Goal: Feedback & Contribution: Submit feedback/report problem

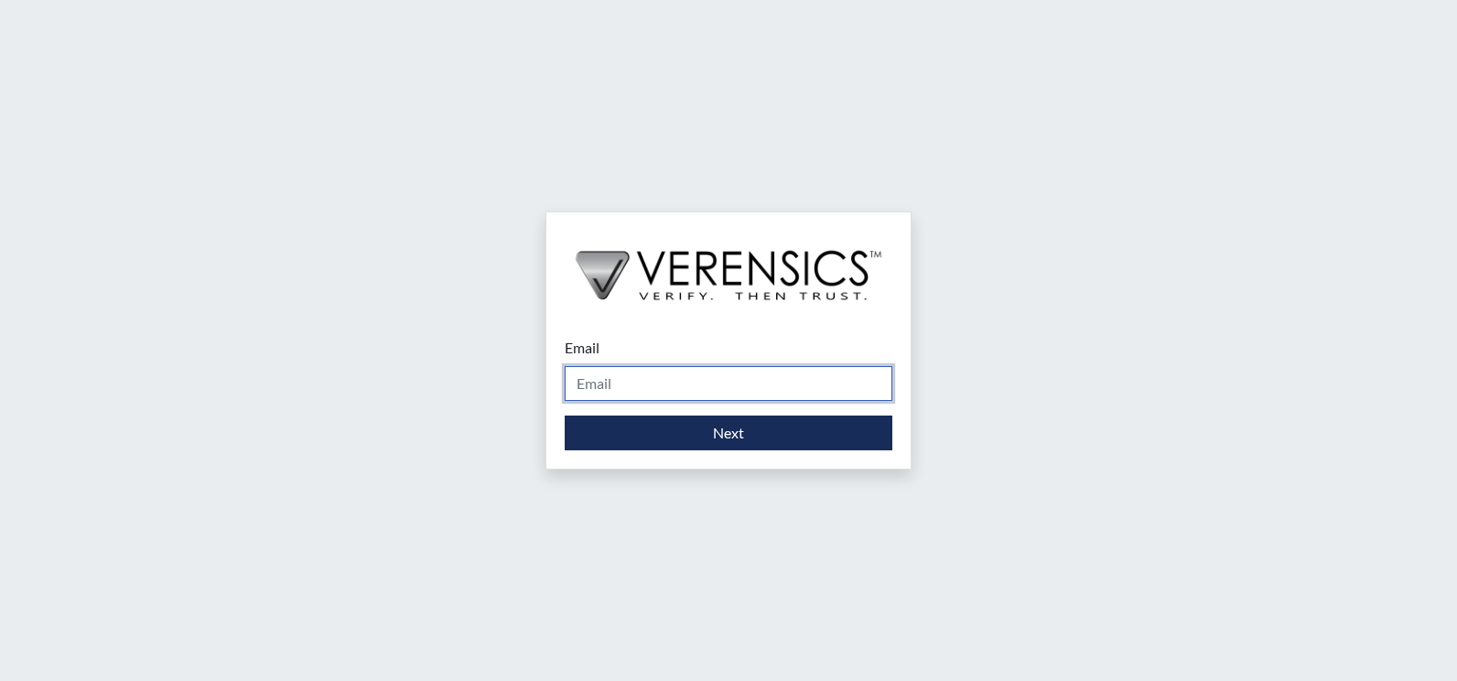
click at [612, 388] on input "Email" at bounding box center [729, 383] width 328 height 35
type input "[EMAIL_ADDRESS][PERSON_NAME][DOMAIN_NAME]"
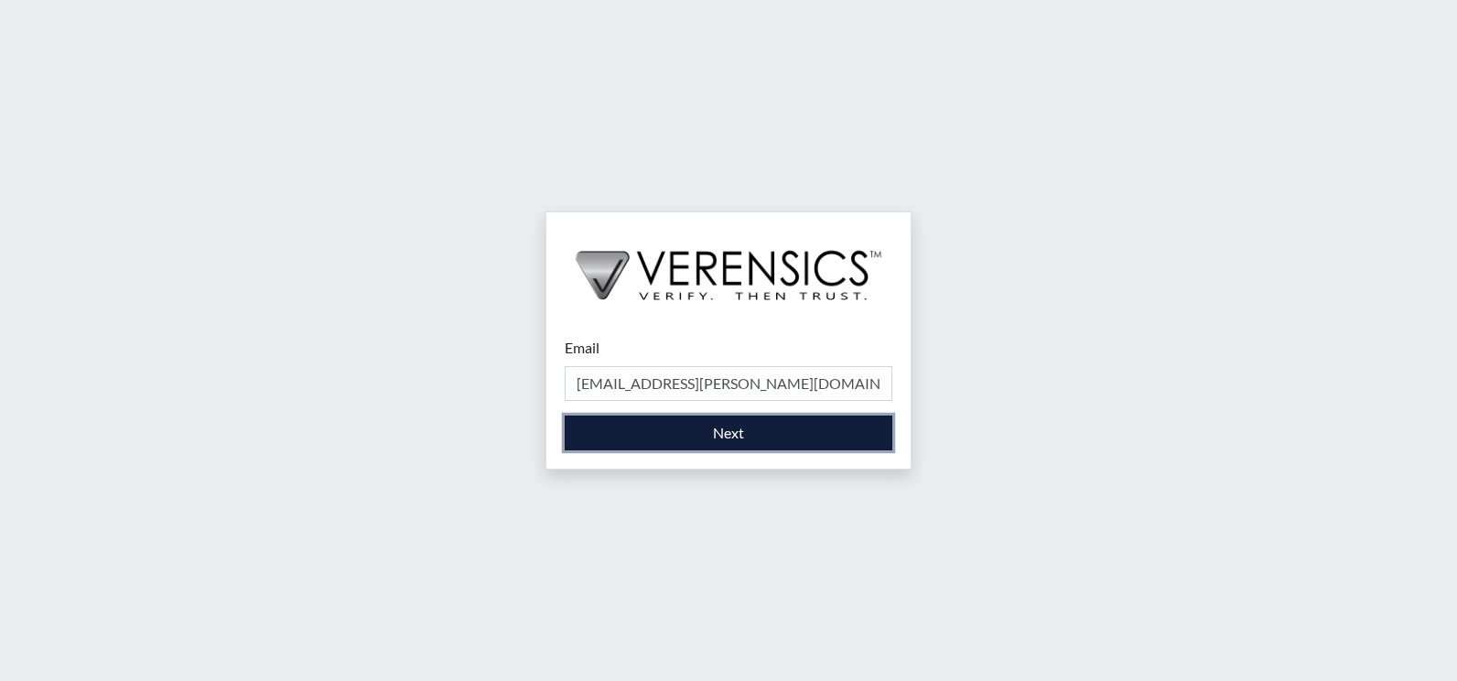
click at [684, 435] on button "Next" at bounding box center [729, 433] width 328 height 35
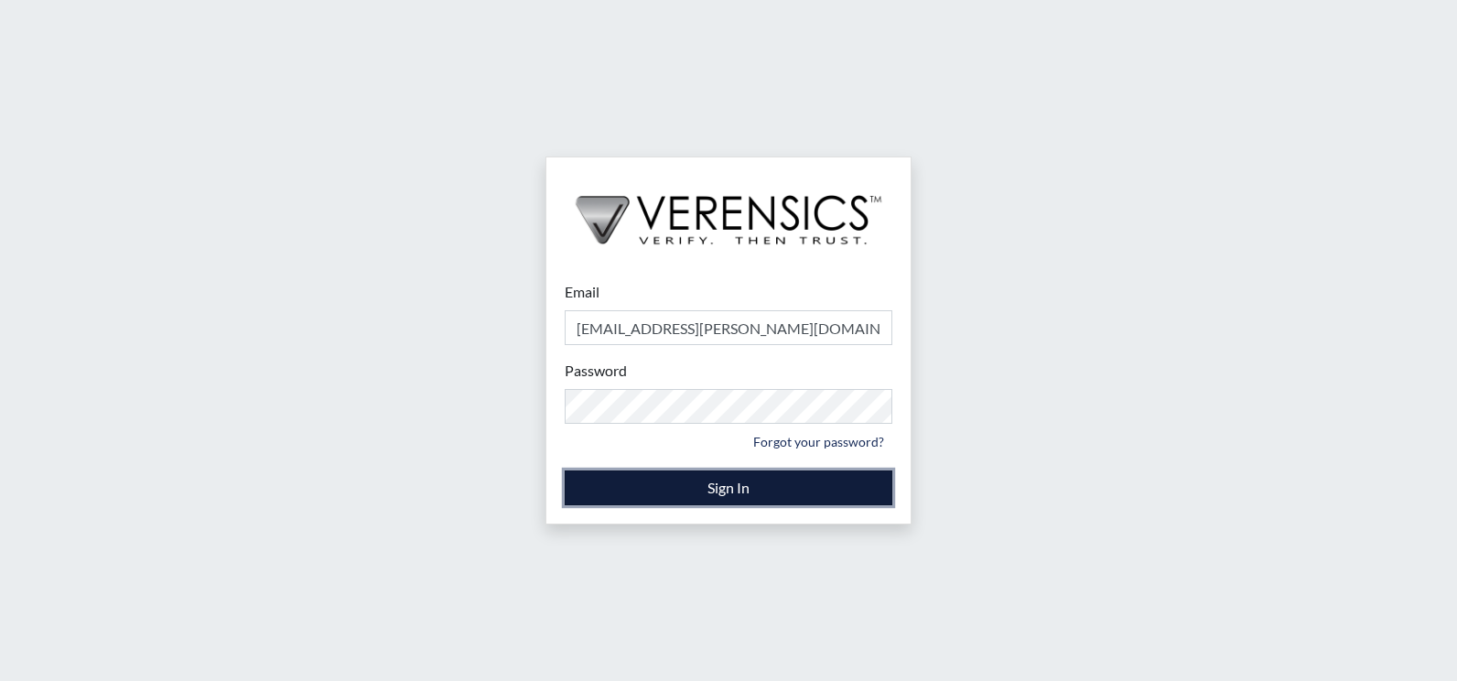
click at [694, 482] on button "Sign In" at bounding box center [729, 488] width 328 height 35
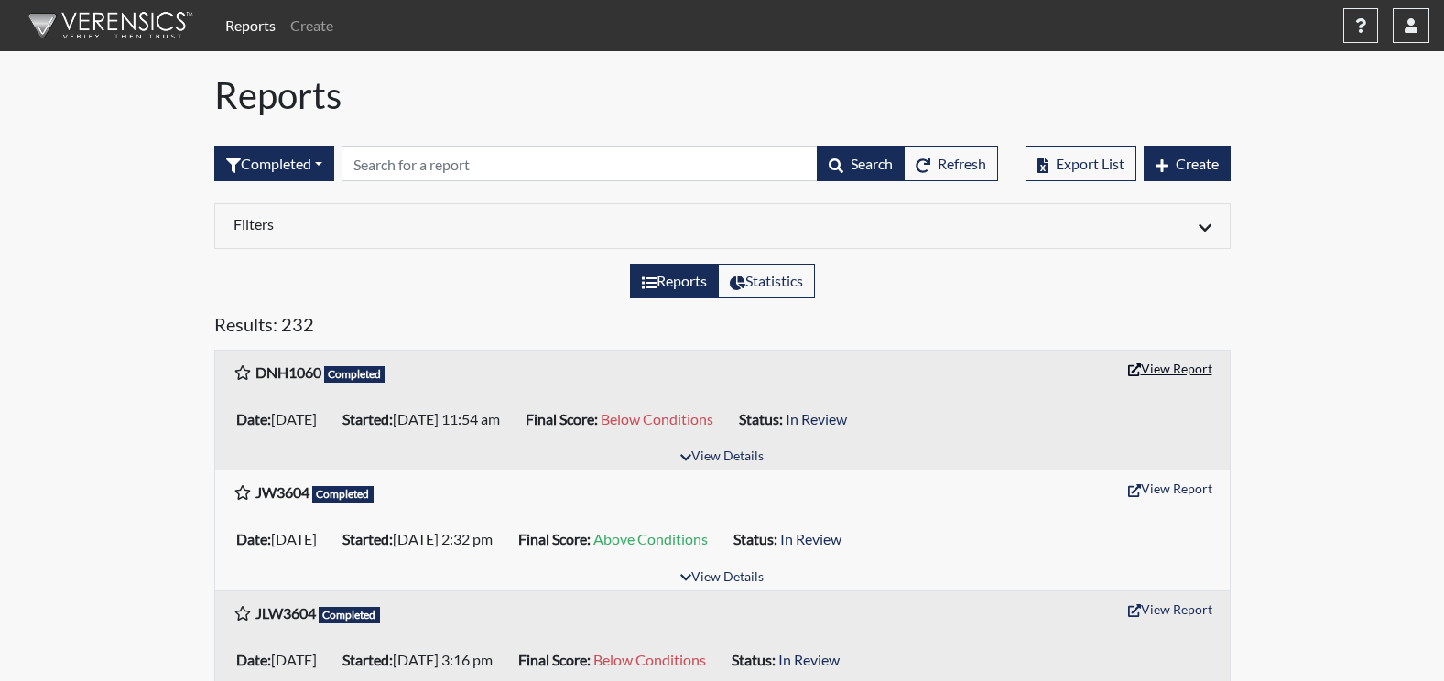
click at [1193, 368] on button "View Report" at bounding box center [1170, 368] width 101 height 28
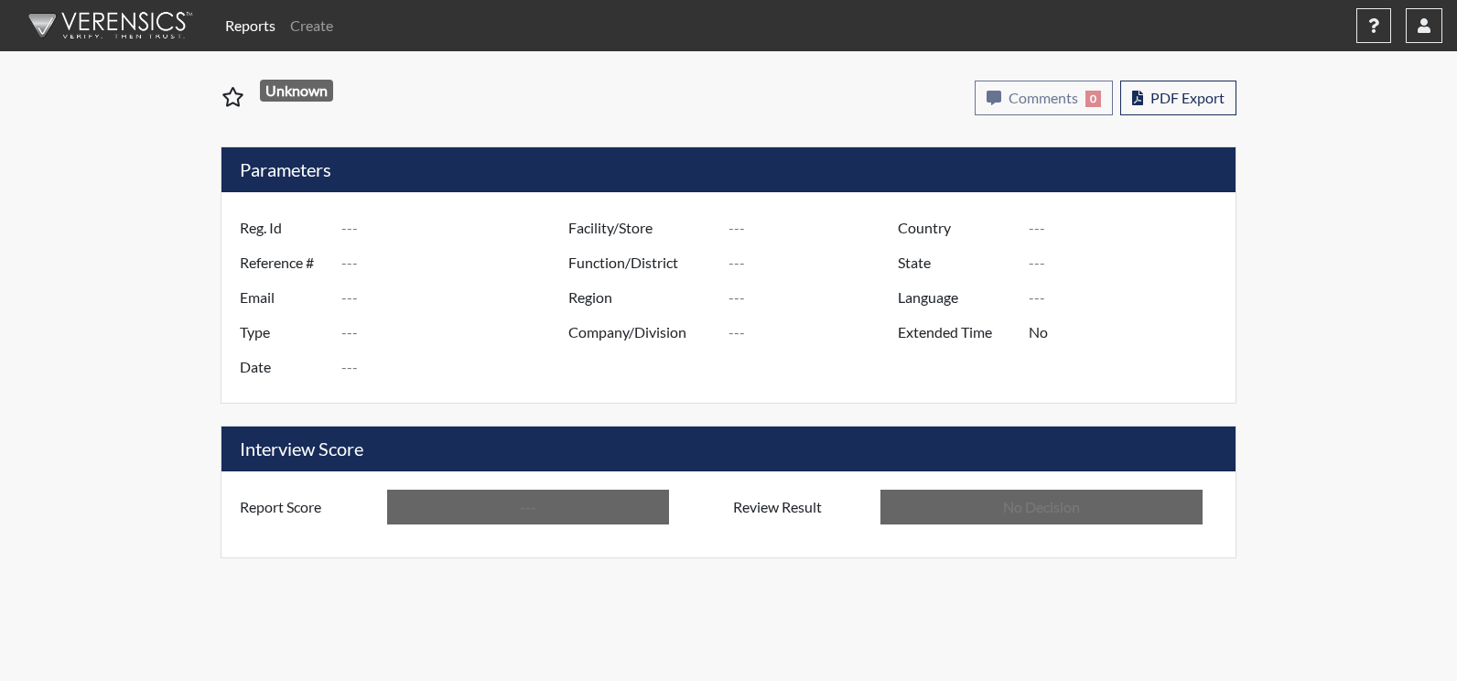
type input "DNH1060"
type input "51338"
type input "---"
type input "Corrections Pre-Employment"
type input "[DATE]"
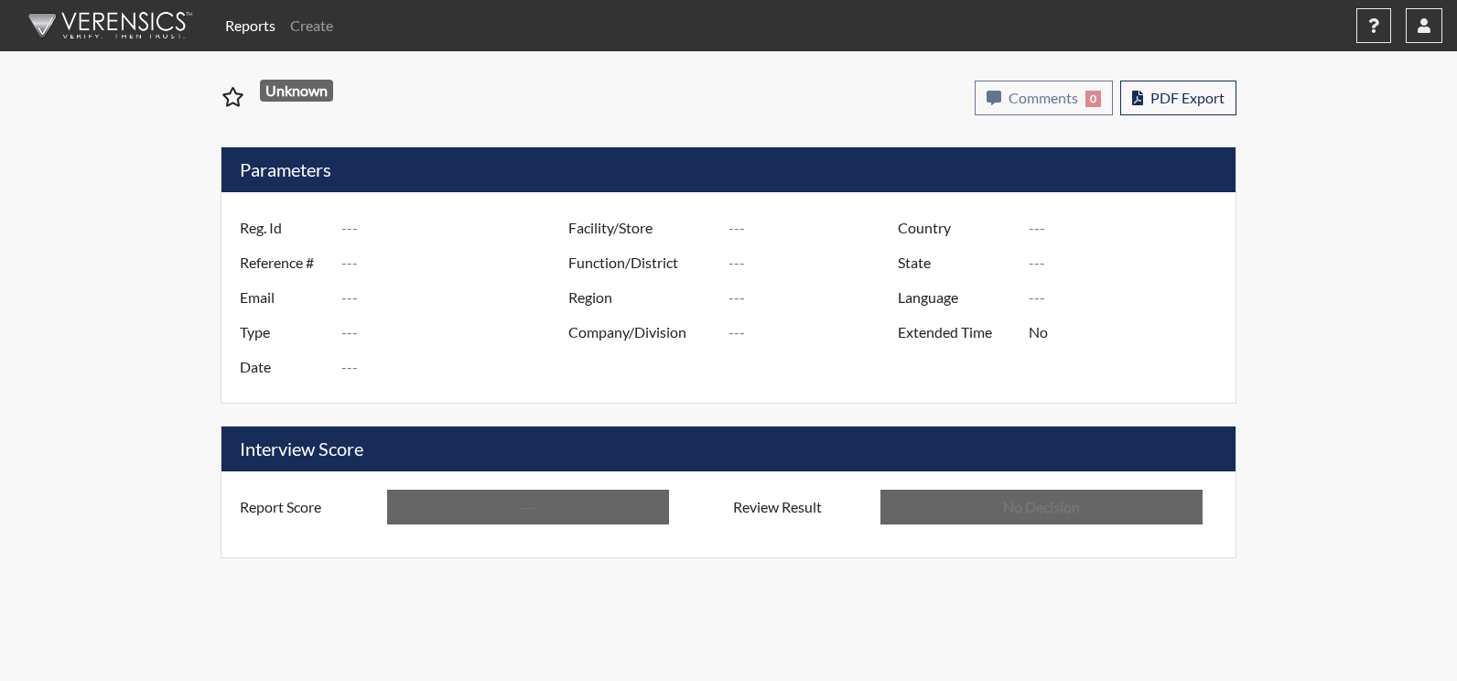
type input "Augusta SMP"
type input "[GEOGRAPHIC_DATA]"
type input "[US_STATE]"
type input "English"
type input "Below Conditions"
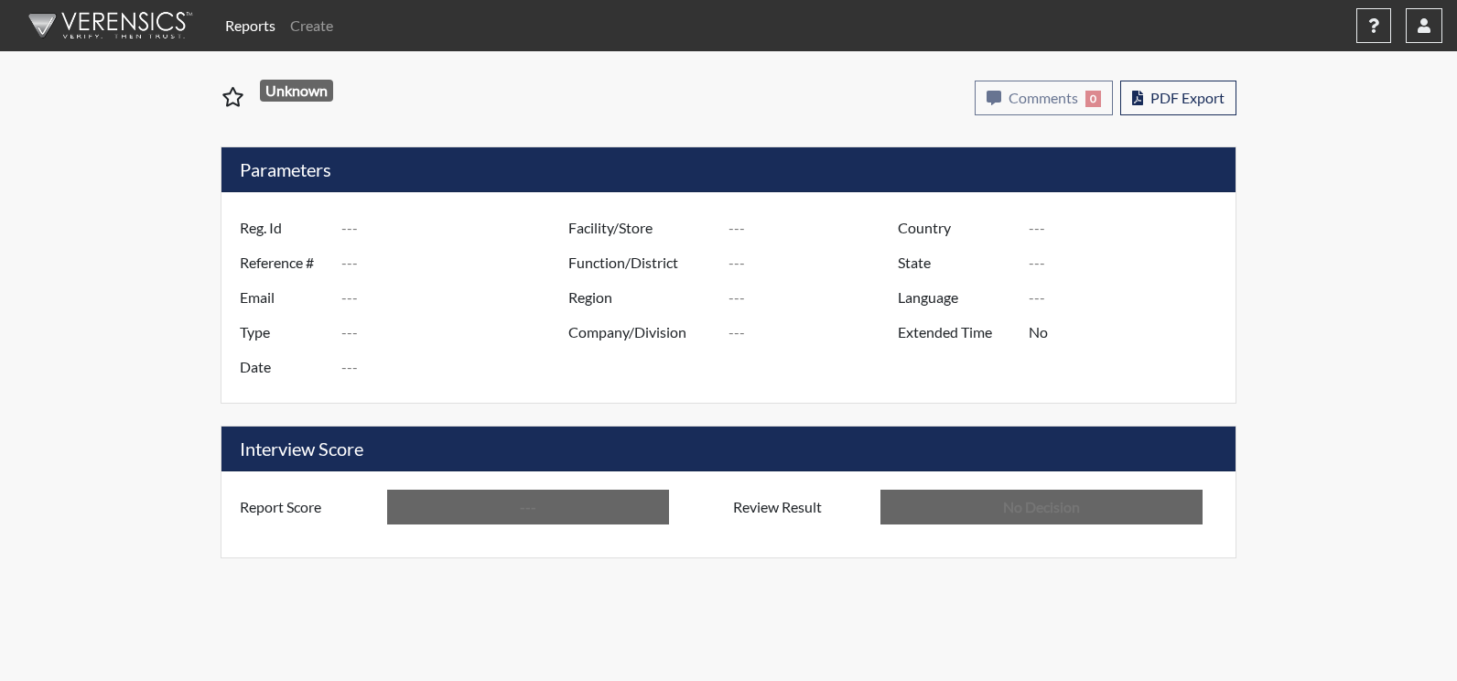
type input "In Review"
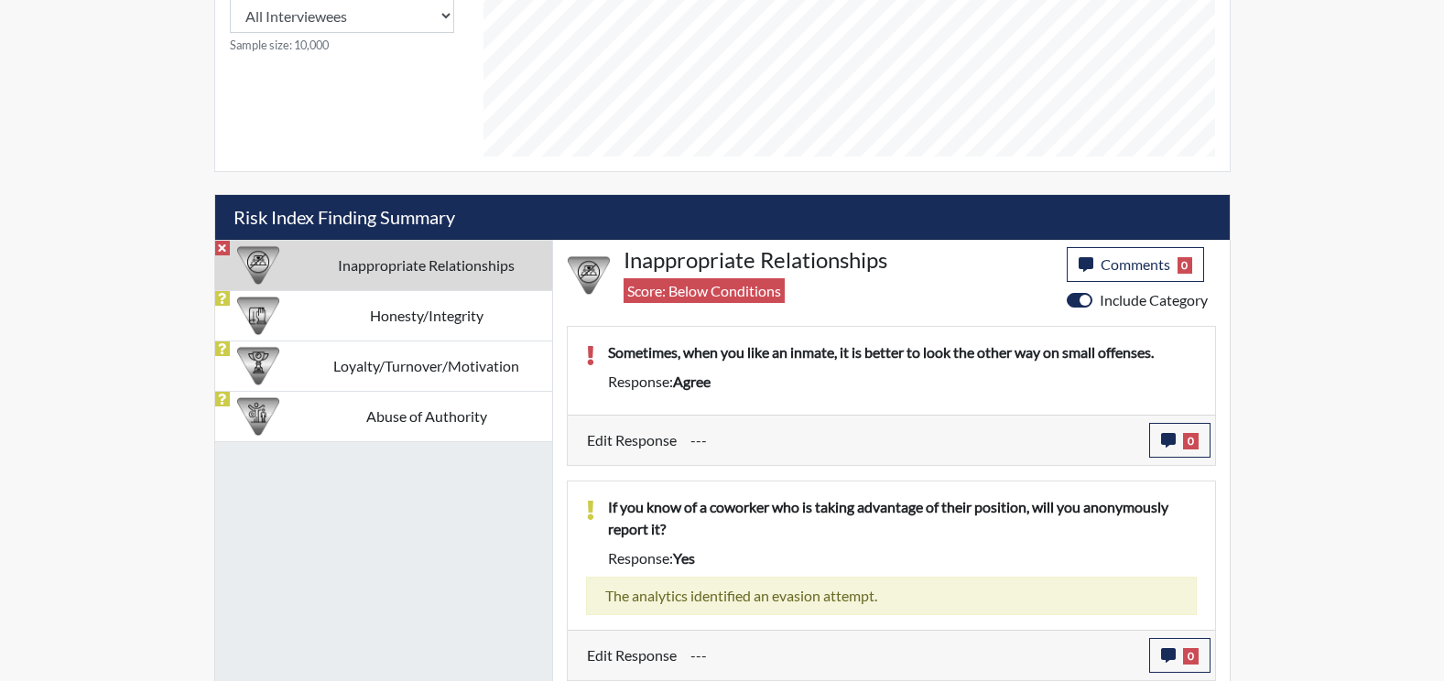
scroll to position [915, 0]
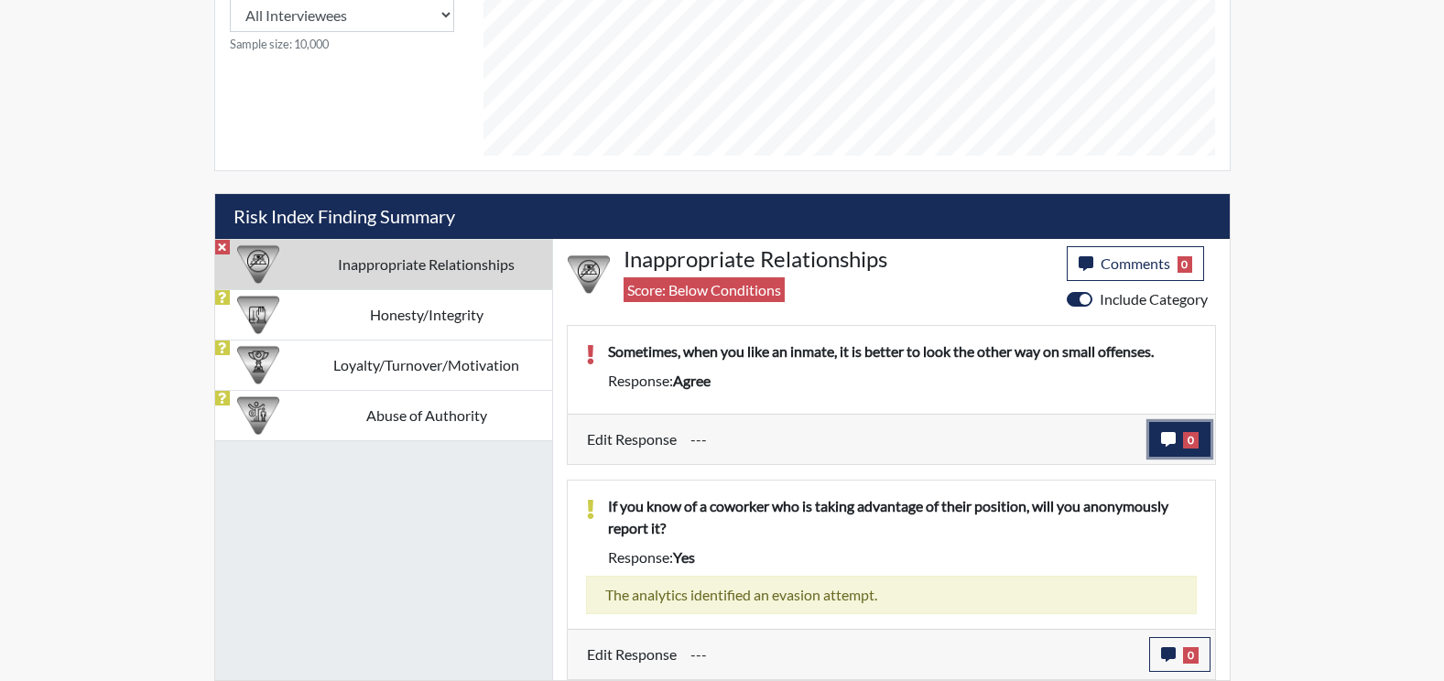
click at [1171, 444] on icon "button" at bounding box center [1168, 439] width 15 height 15
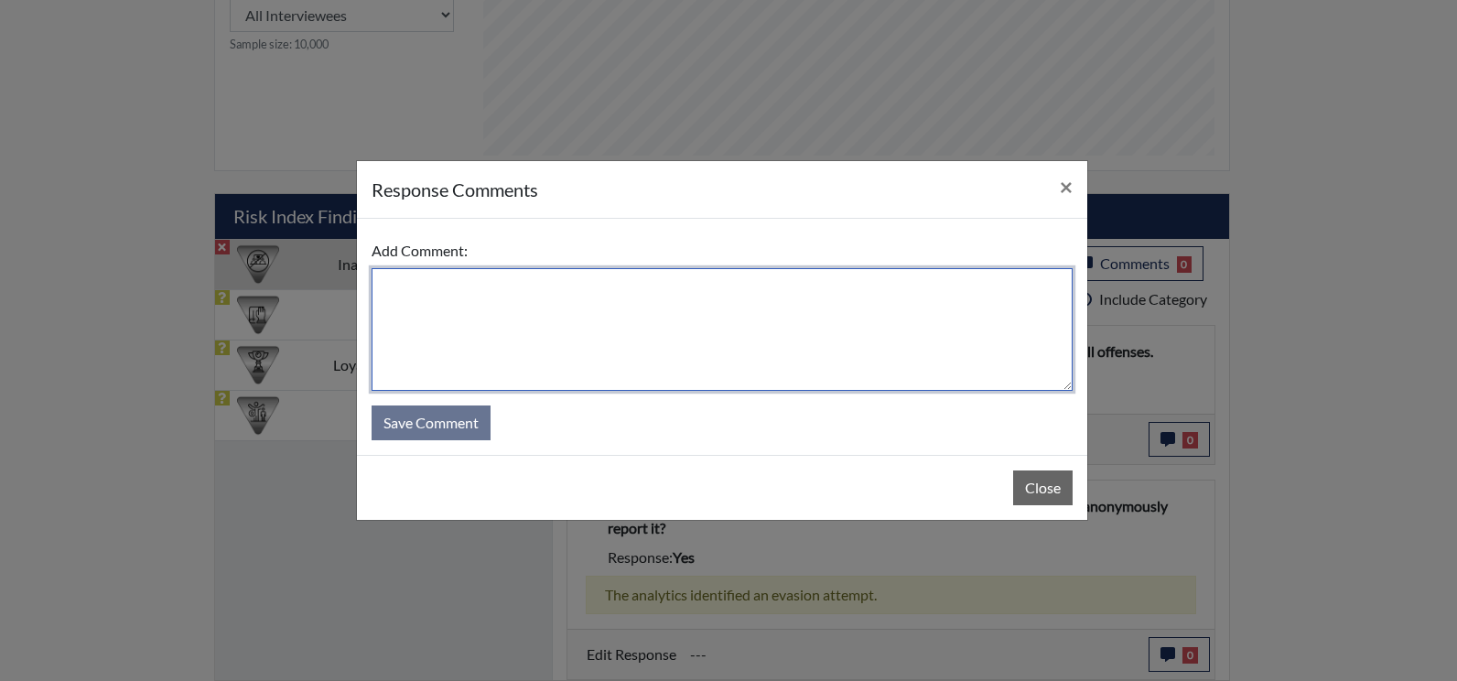
click at [479, 348] on textarea at bounding box center [722, 329] width 701 height 123
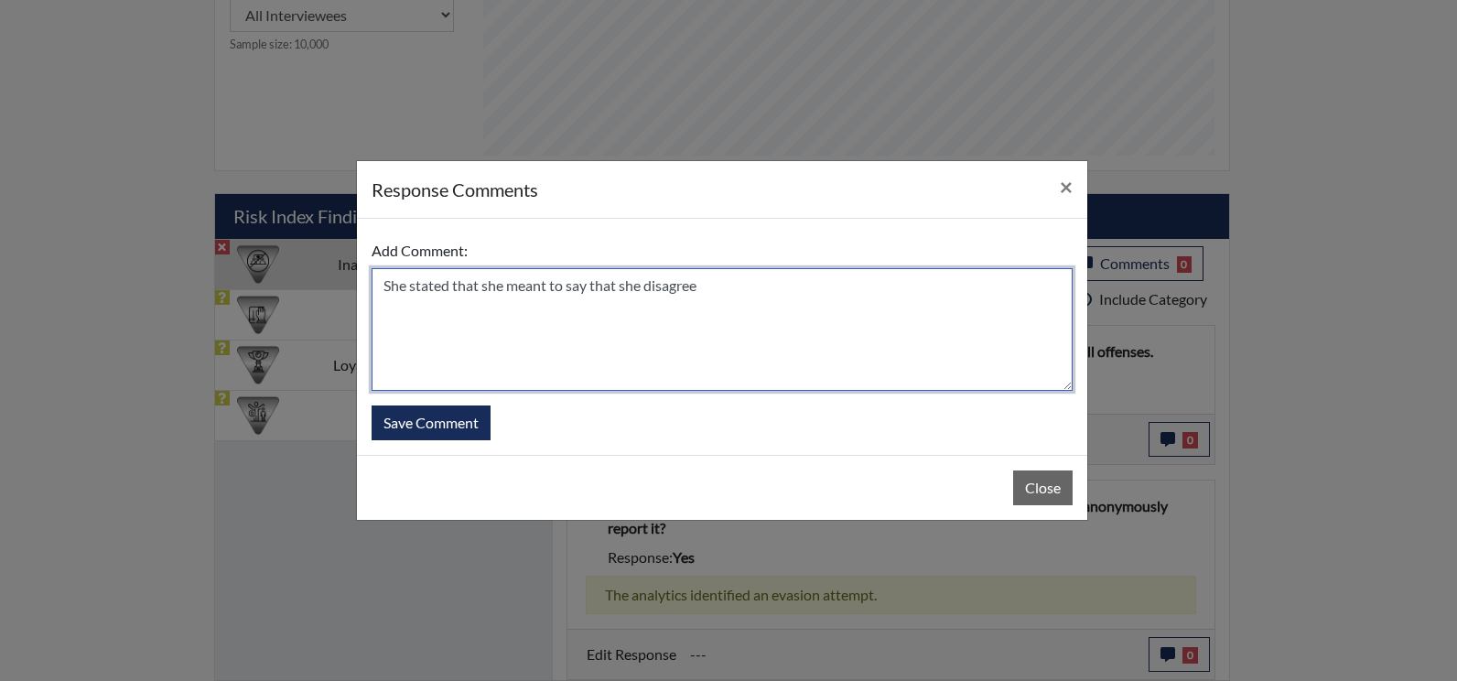
type textarea "She stated that she meant to say that she disagree"
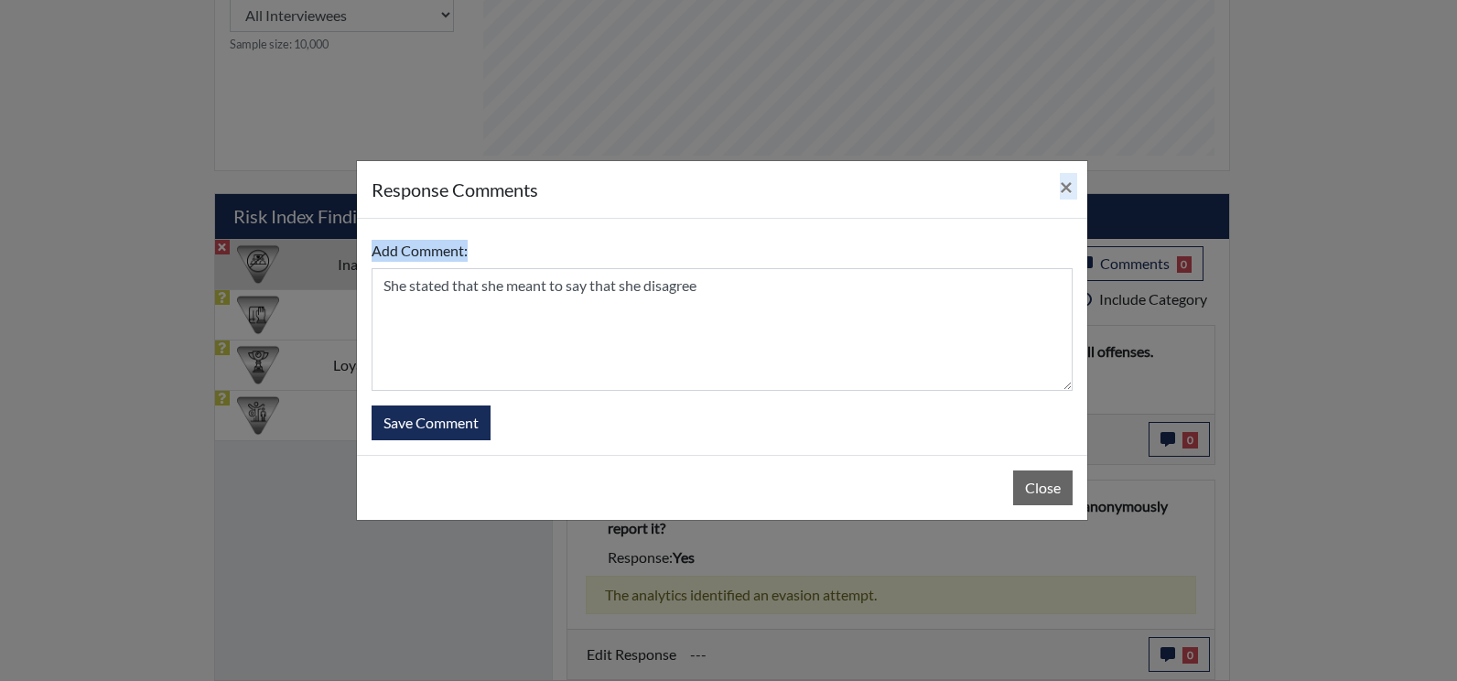
drag, startPoint x: 936, startPoint y: 191, endPoint x: 694, endPoint y: 264, distance: 252.3
click at [694, 264] on div "response Comments × Add Comment: She stated that she meant to say that she disa…" at bounding box center [722, 340] width 732 height 361
click at [1064, 194] on span "×" at bounding box center [1066, 186] width 13 height 27
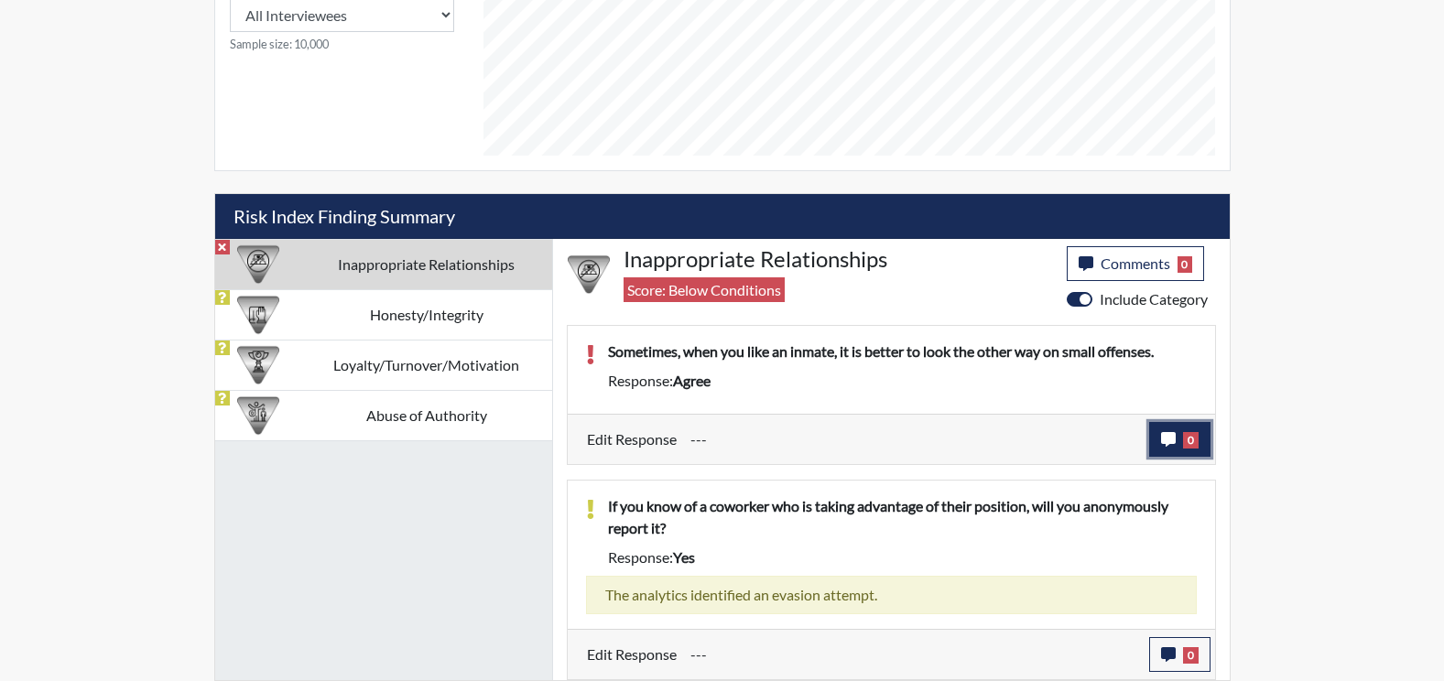
click at [1177, 445] on button "0" at bounding box center [1179, 439] width 61 height 35
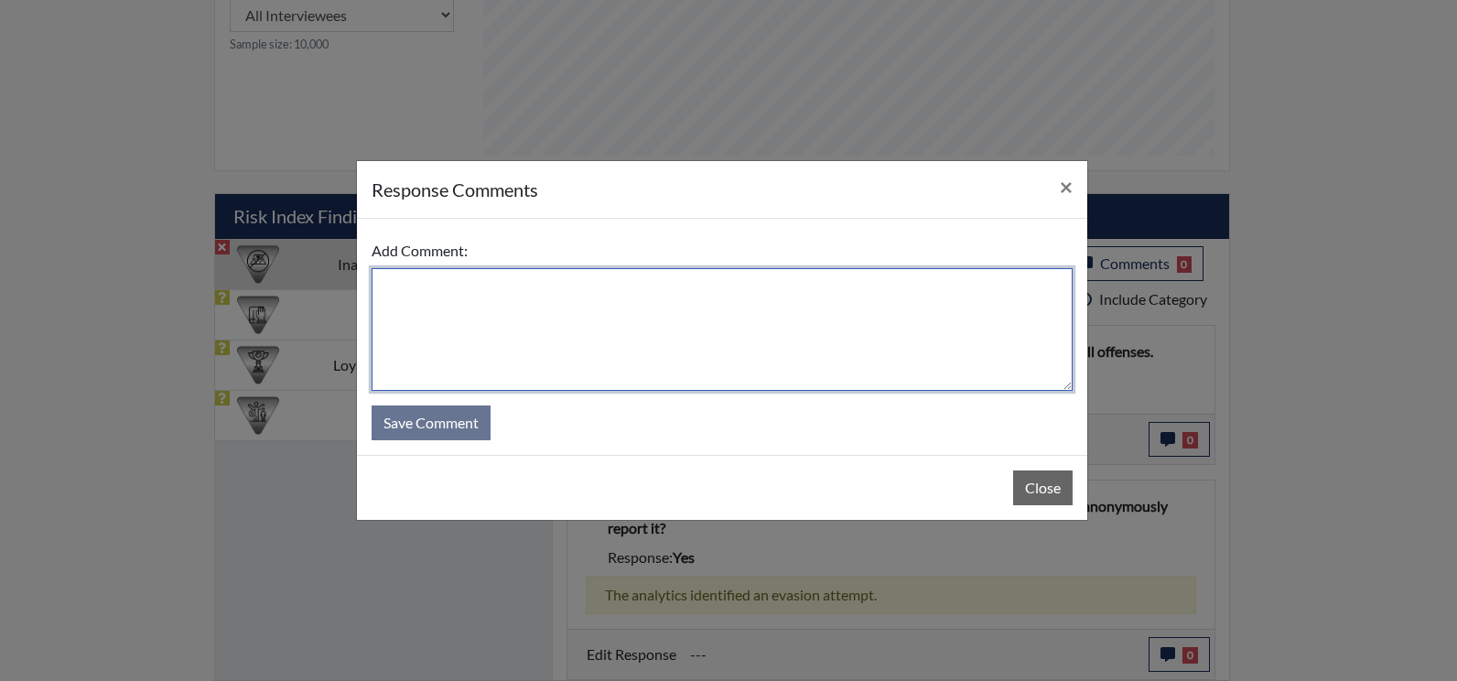
click at [731, 352] on textarea at bounding box center [722, 329] width 701 height 123
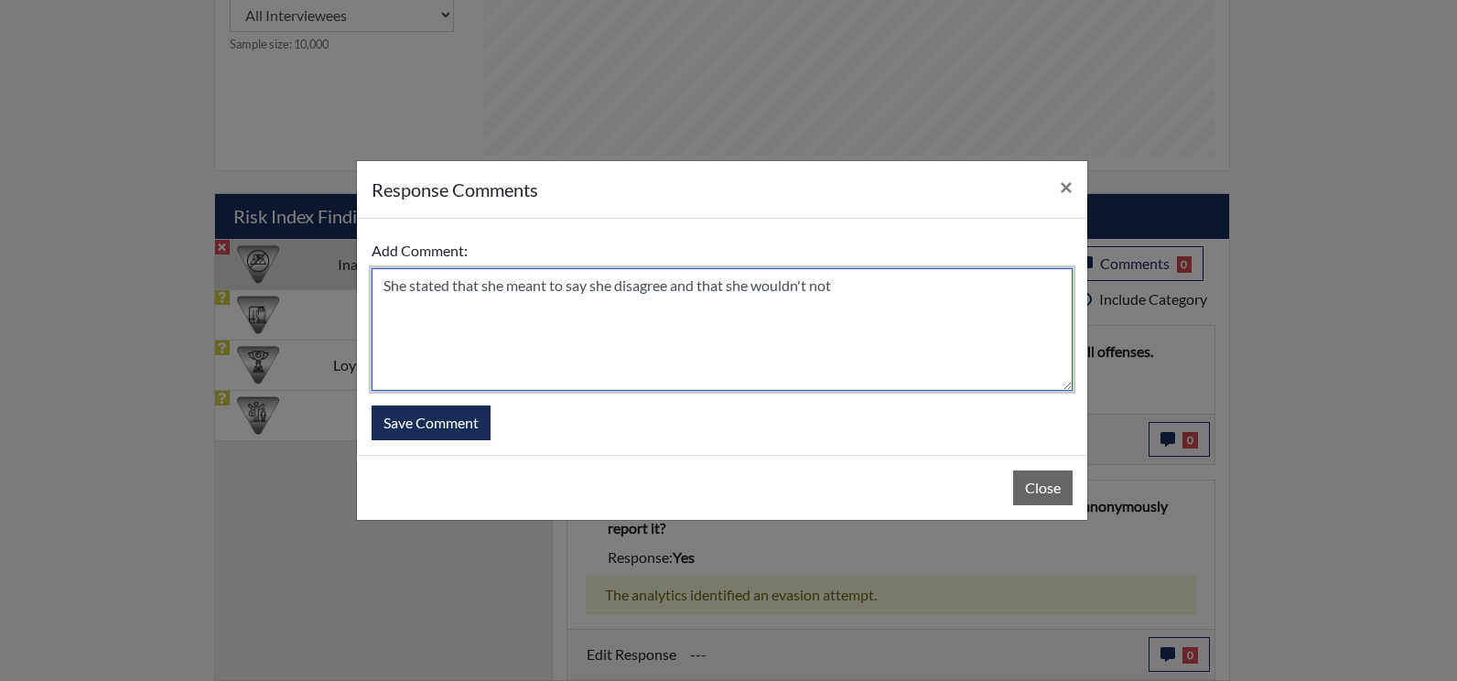
click at [872, 296] on textarea "She stated that she meant to say she disagree and that she wouldn't not" at bounding box center [722, 329] width 701 height 123
type textarea "She stated that she meant to say she disagree and that she wouldn't not look th…"
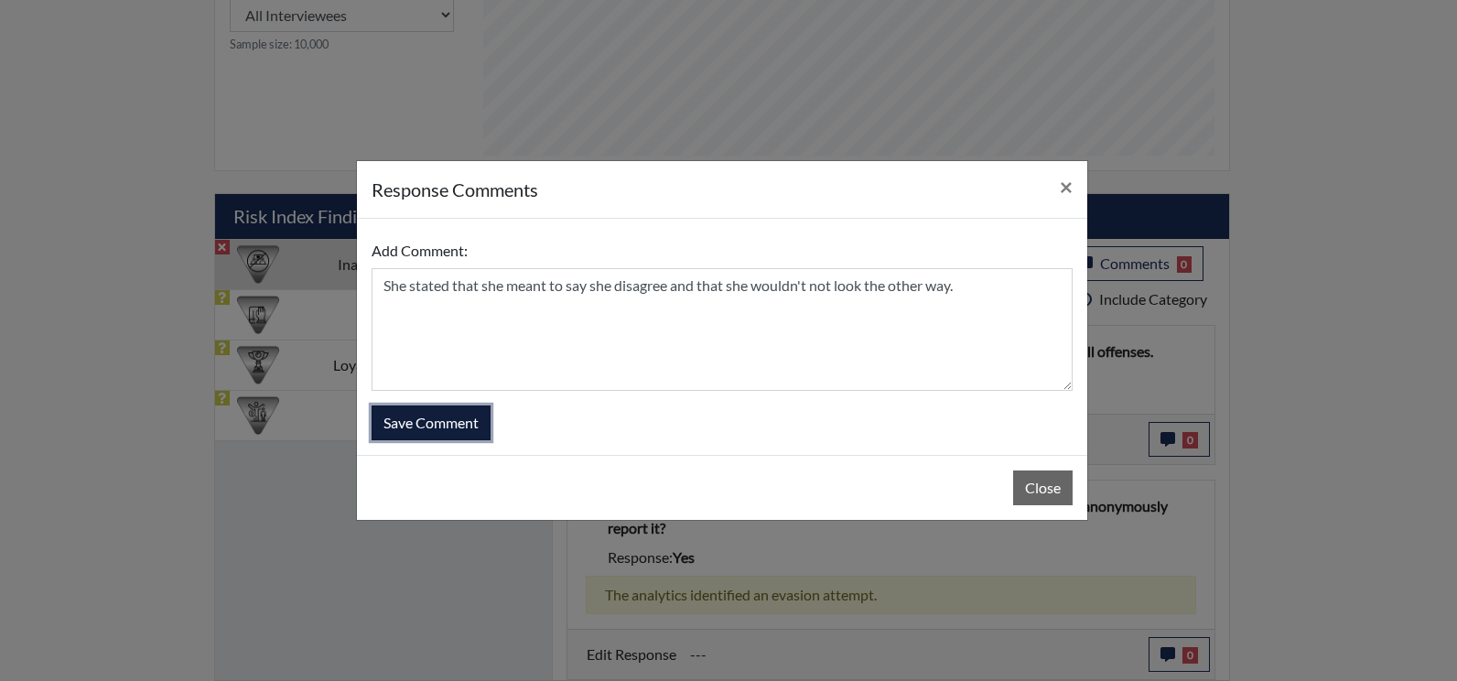
click at [405, 417] on button "Save Comment" at bounding box center [431, 423] width 119 height 35
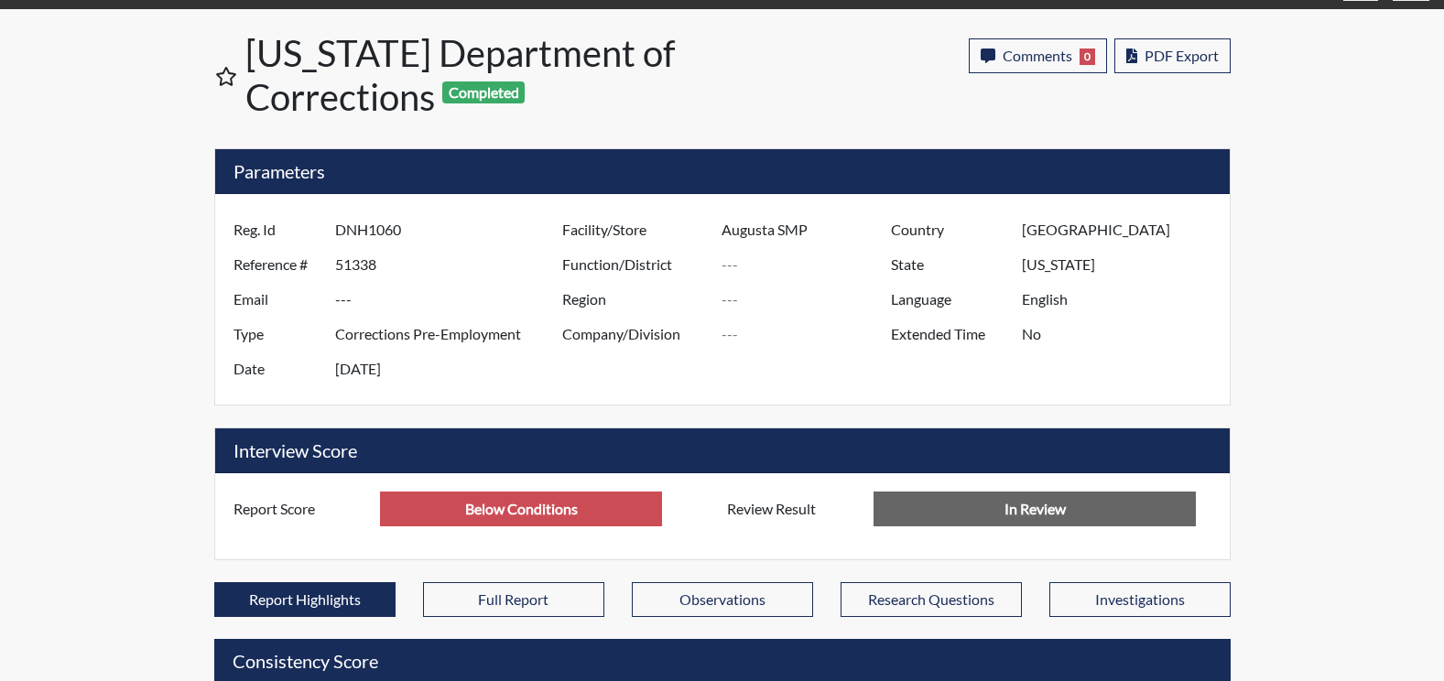
scroll to position [0, 0]
